Goal: Navigation & Orientation: Understand site structure

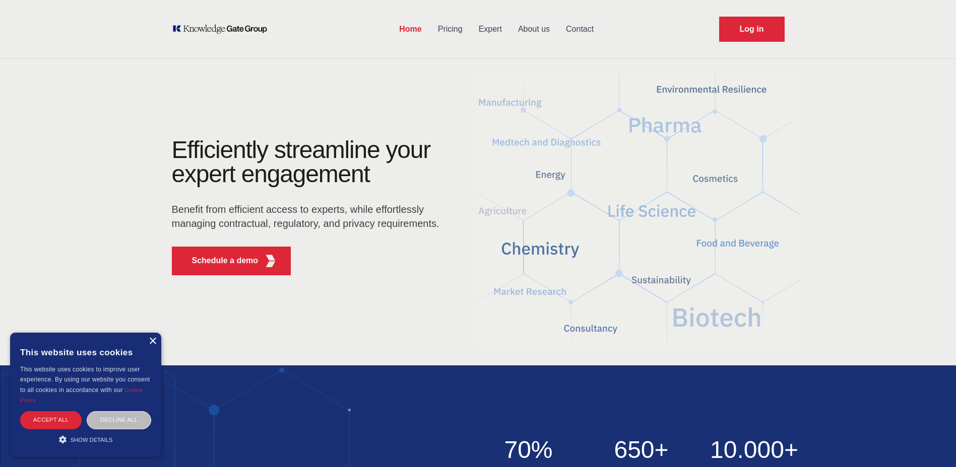
click at [154, 342] on div "×" at bounding box center [153, 342] width 8 height 8
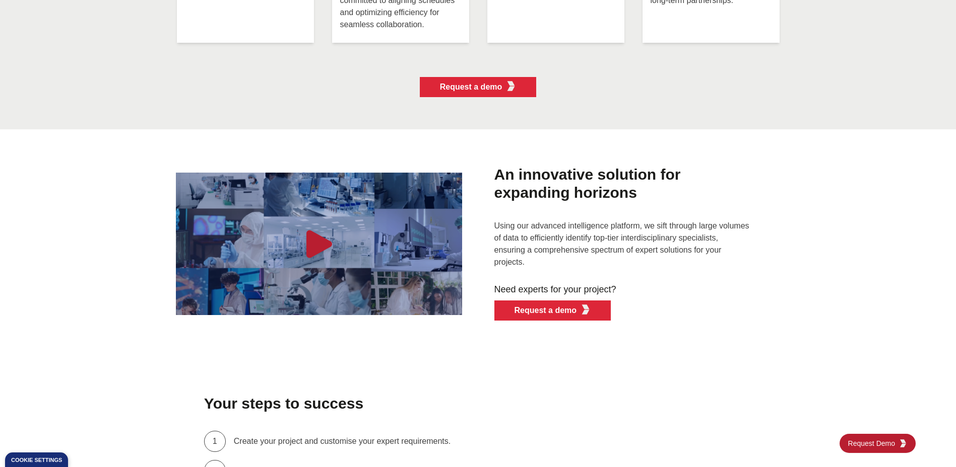
scroll to position [2720, 0]
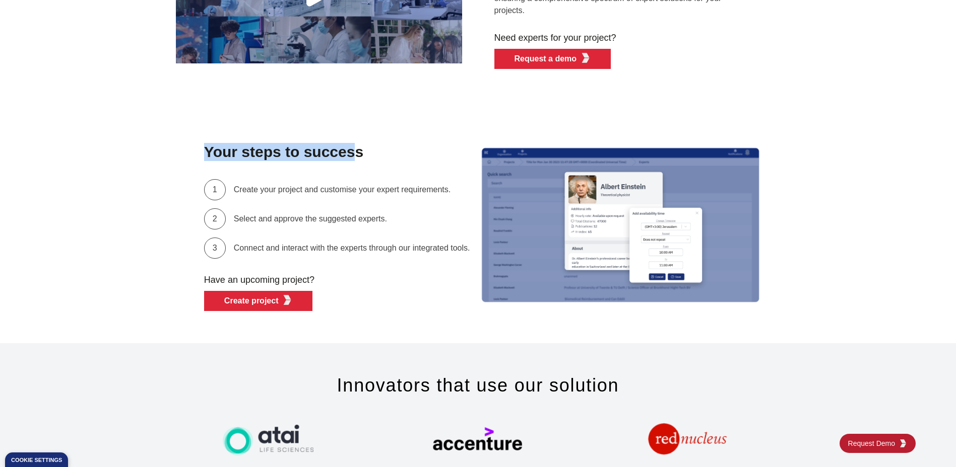
drag, startPoint x: 202, startPoint y: 153, endPoint x: 356, endPoint y: 152, distance: 153.6
click at [356, 152] on div "Your steps to success 1 Create your project and customise your expert requireme…" at bounding box center [478, 225] width 604 height 172
click at [365, 153] on h1 "Your steps to success" at bounding box center [337, 152] width 266 height 26
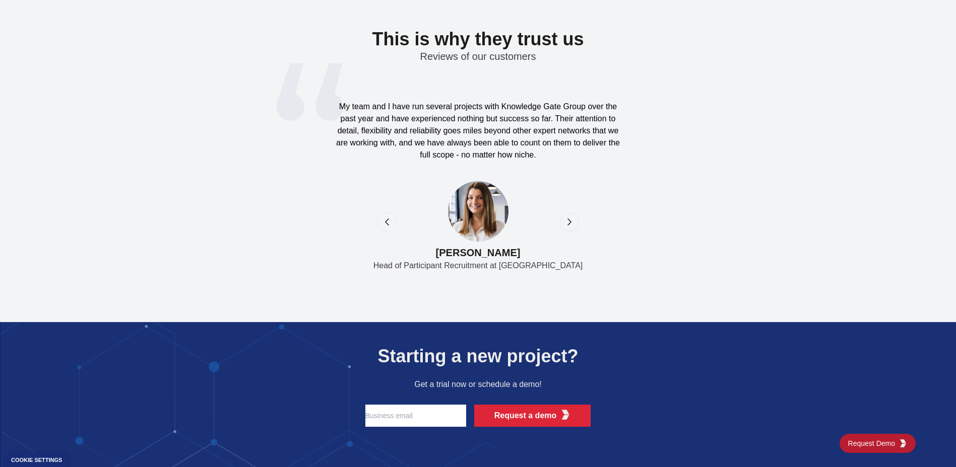
scroll to position [3274, 0]
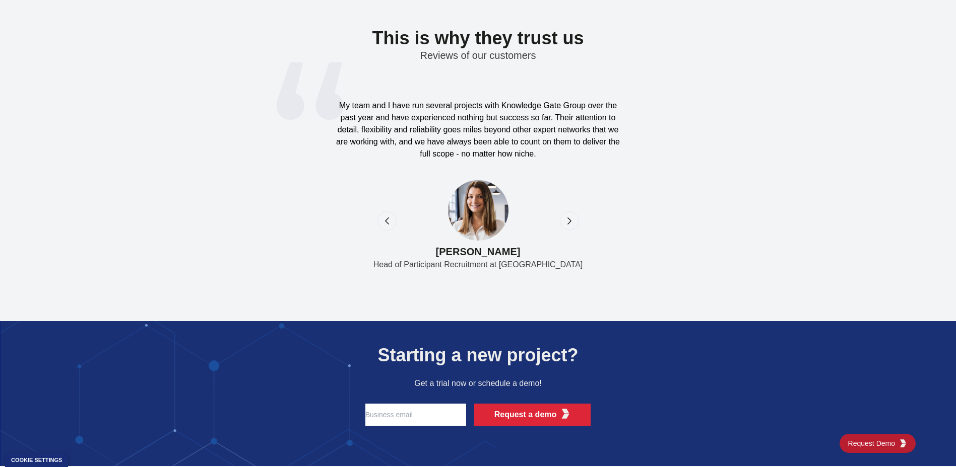
click at [567, 222] on icon "next" at bounding box center [569, 221] width 10 height 10
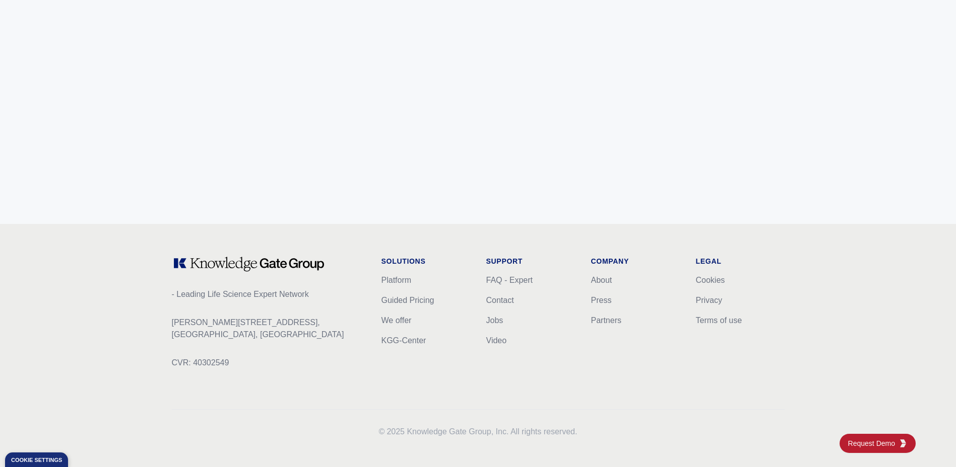
scroll to position [3977, 0]
click at [522, 276] on link "FAQ - Expert" at bounding box center [509, 277] width 46 height 9
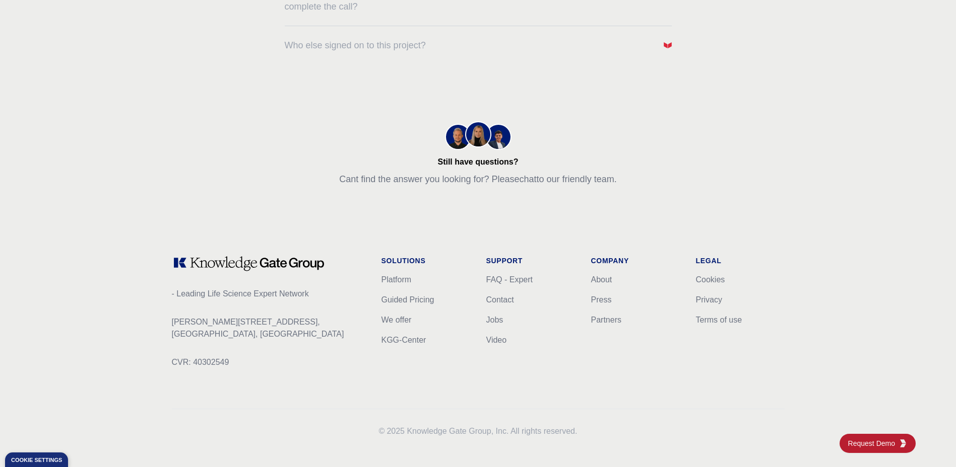
scroll to position [506, 0]
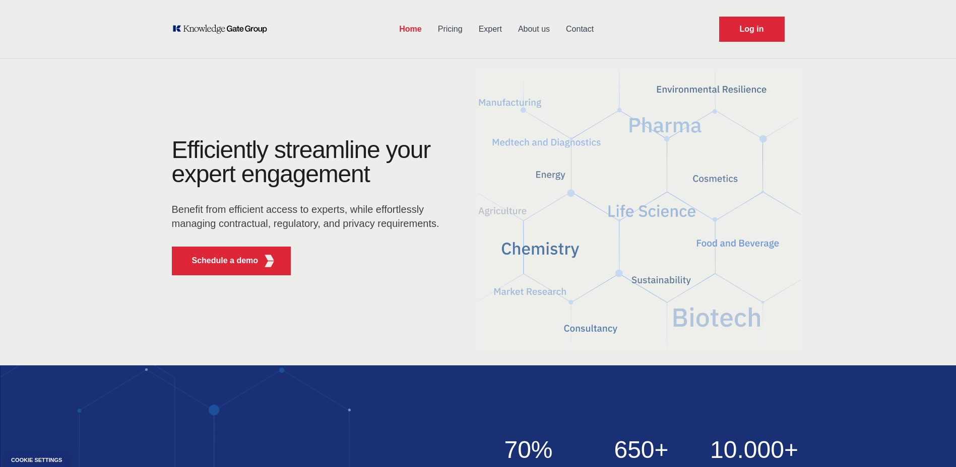
click at [533, 31] on link "About us" at bounding box center [534, 29] width 48 height 26
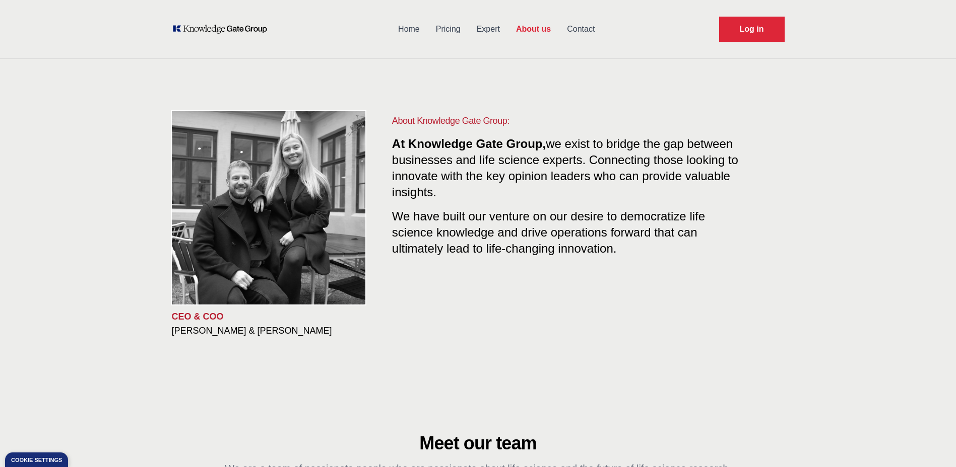
click at [207, 30] on icon "KOL Knowledge Platform: Talk to Key External Experts (KEE)" at bounding box center [220, 29] width 96 height 10
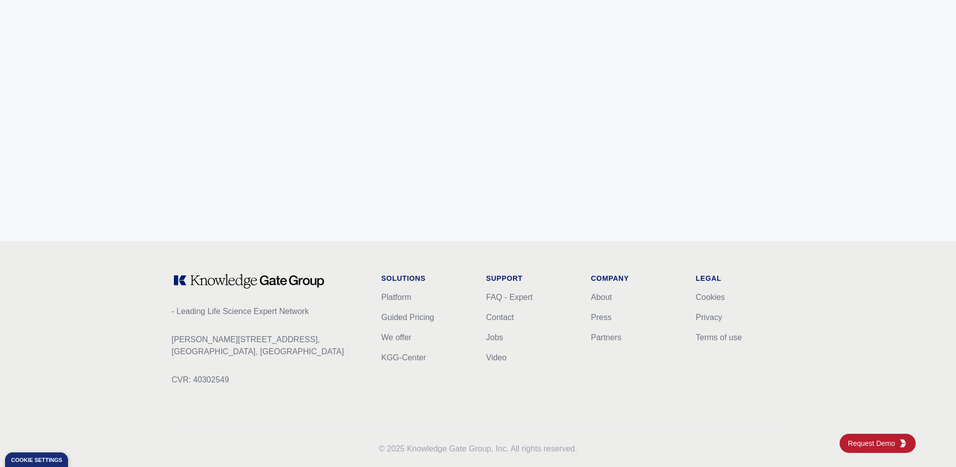
scroll to position [3977, 0]
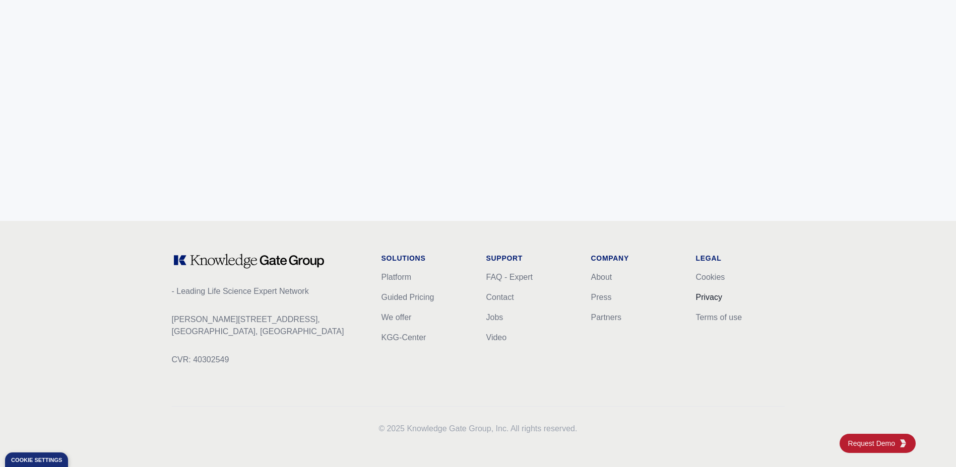
click at [569, 294] on link "Privacy" at bounding box center [709, 297] width 26 height 9
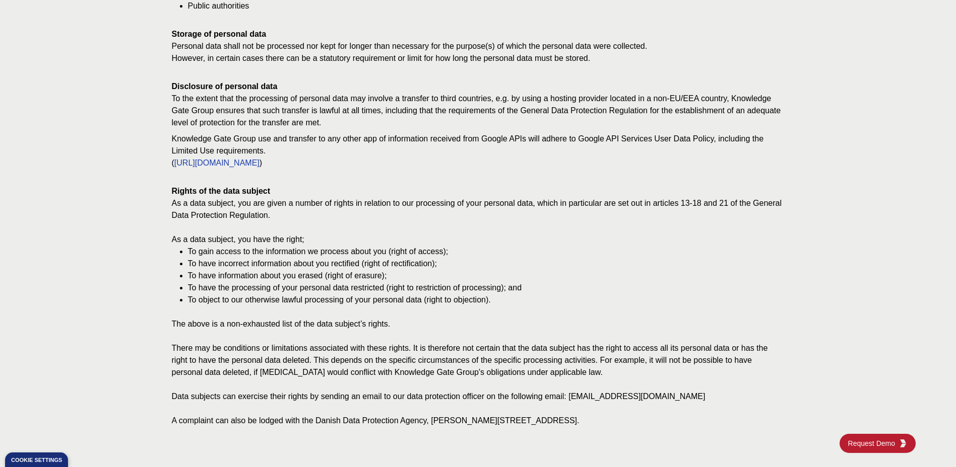
scroll to position [856, 0]
